Goal: Task Accomplishment & Management: Manage account settings

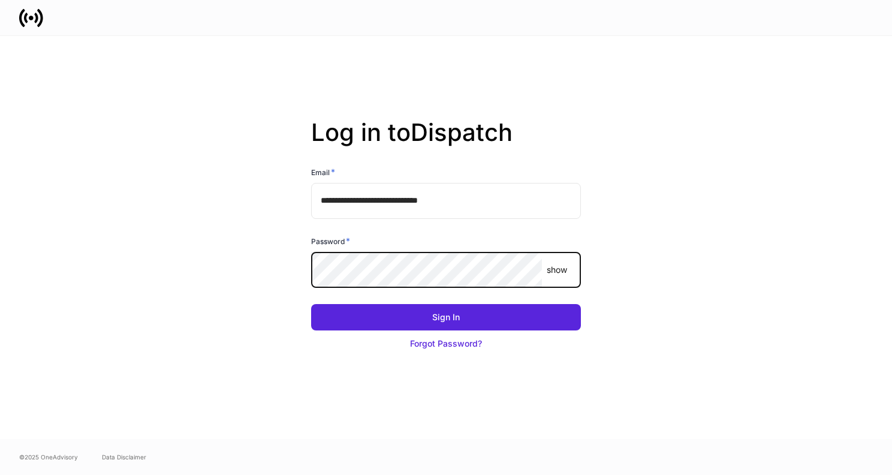
click at [311, 304] on button "Sign In" at bounding box center [446, 317] width 270 height 26
